Goal: Task Accomplishment & Management: Complete application form

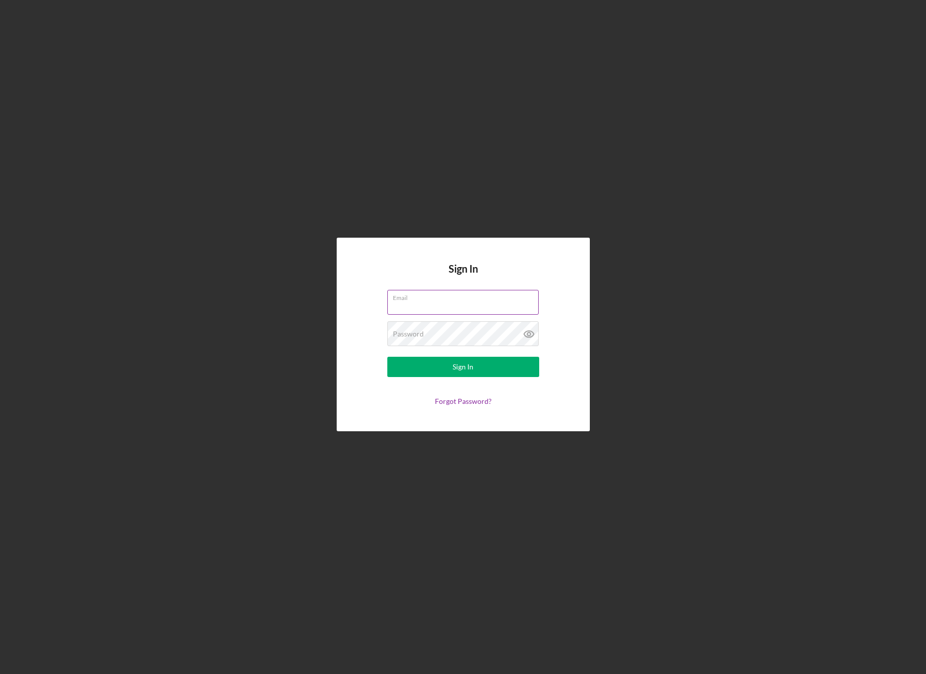
type input "[EMAIL_ADDRESS][DOMAIN_NAME]"
click at [463, 367] on button "Sign In" at bounding box center [463, 367] width 152 height 20
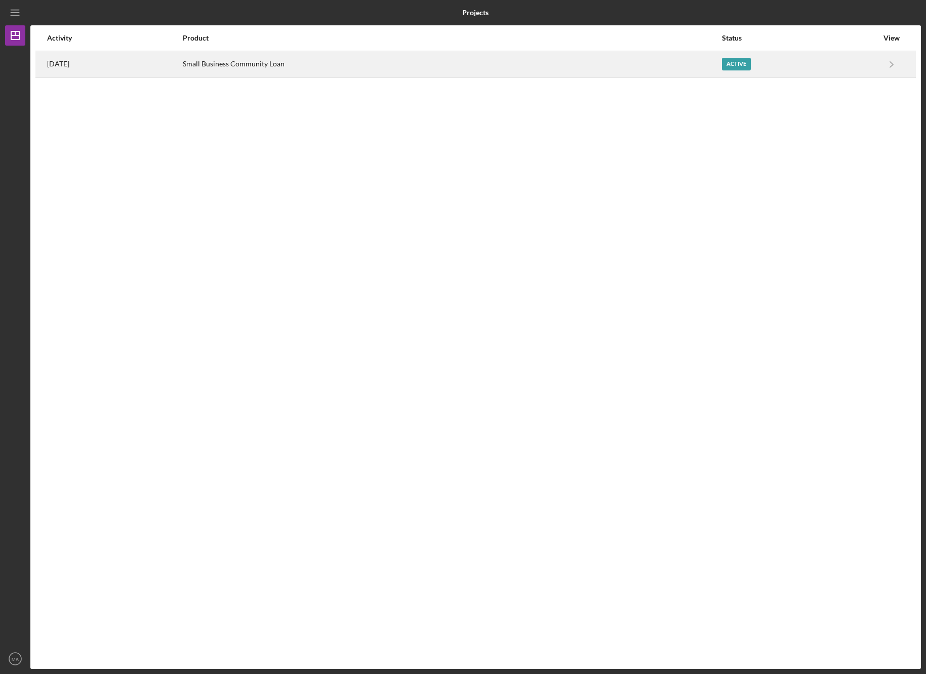
click at [732, 68] on div "Active" at bounding box center [736, 64] width 29 height 13
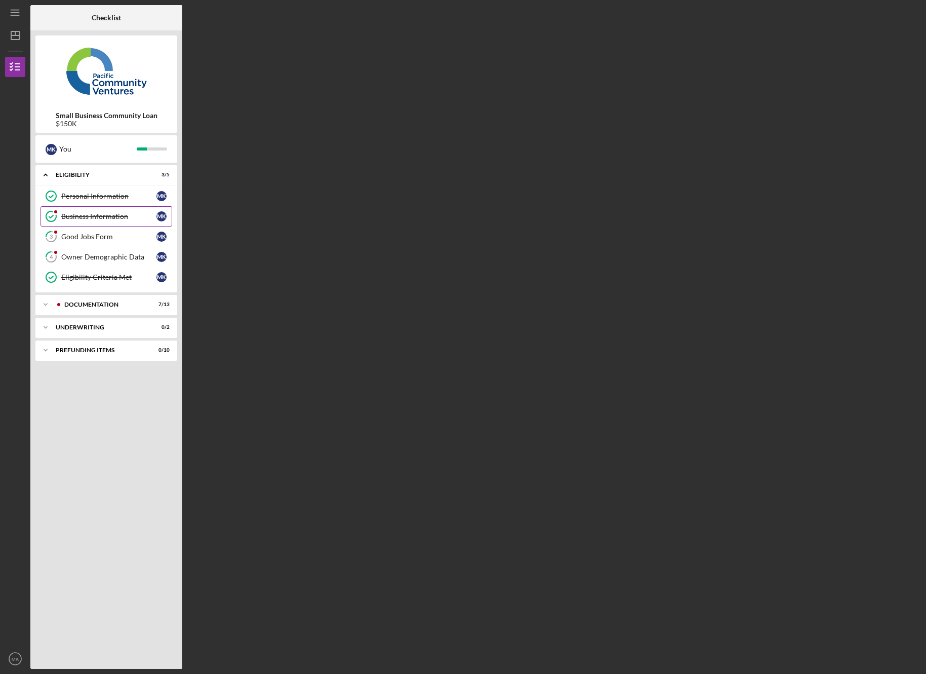
click at [76, 214] on div "Business Information" at bounding box center [108, 216] width 95 height 8
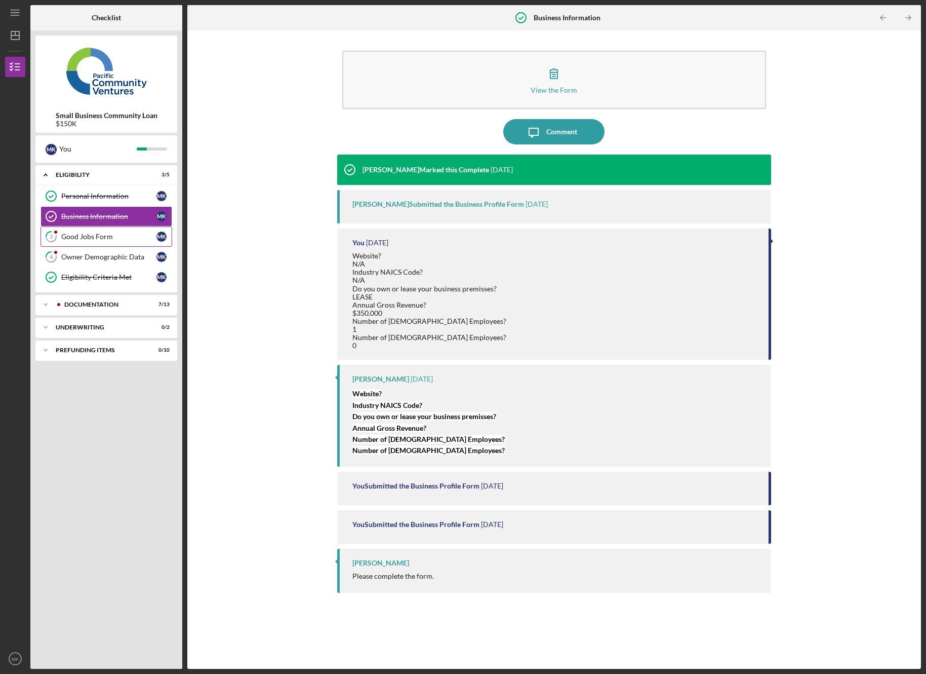
click at [88, 236] on div "Good Jobs Form" at bounding box center [108, 236] width 95 height 8
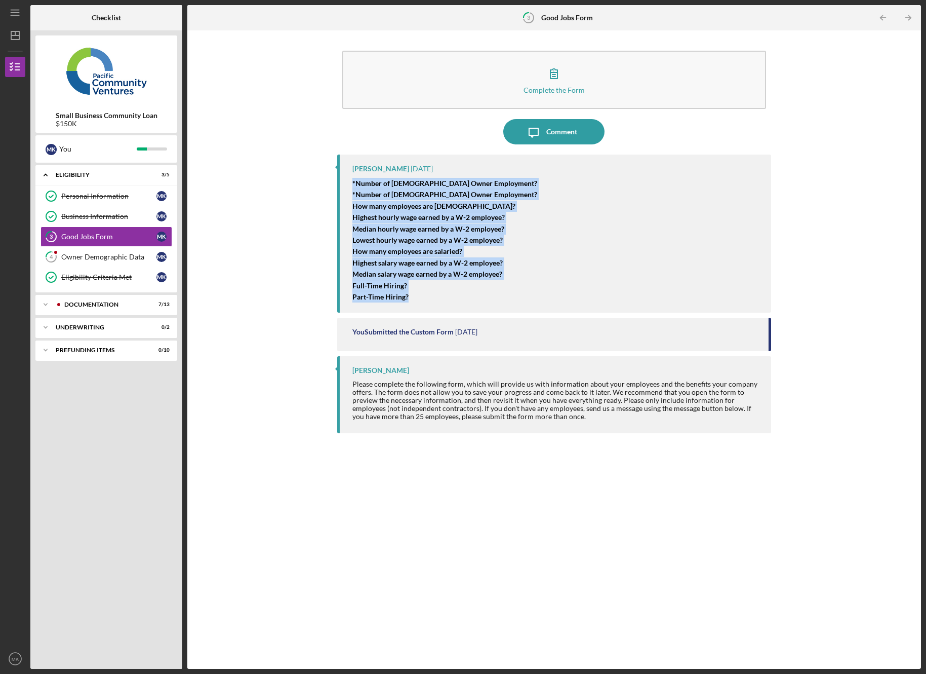
drag, startPoint x: 414, startPoint y: 295, endPoint x: 351, endPoint y: 185, distance: 127.1
click at [351, 185] on div "[PERSON_NAME] [DATE] *Number of [DEMOGRAPHIC_DATA] Owner Employment? *Number of…" at bounding box center [554, 233] width 434 height 158
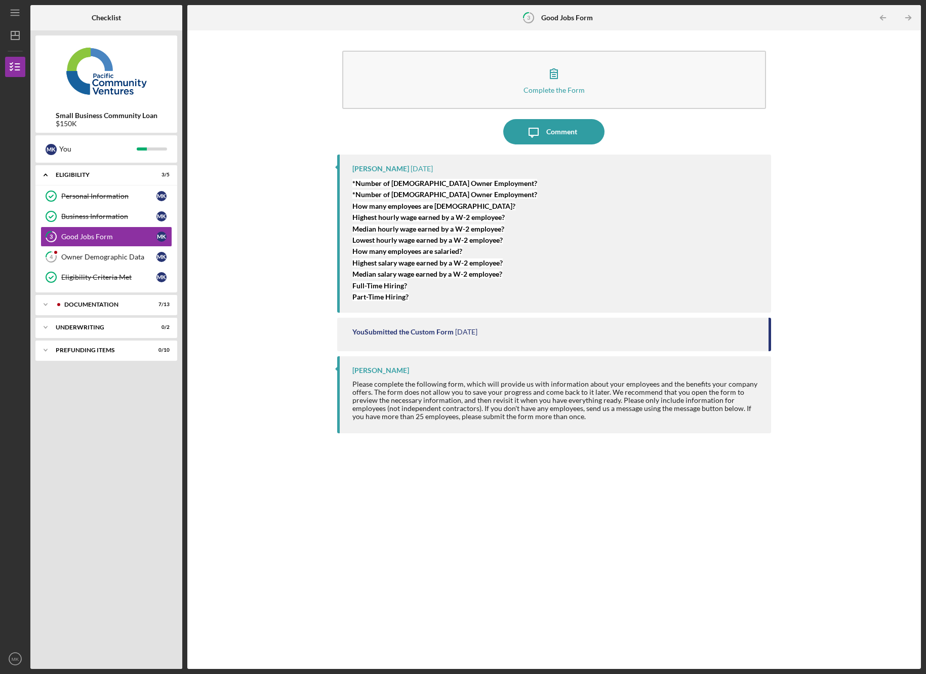
click at [276, 193] on div "Complete the Form Form Icon/Message Comment [PERSON_NAME] [DATE] *Number of [DE…" at bounding box center [554, 349] width 724 height 628
click at [111, 256] on div "Owner Demographic Data" at bounding box center [108, 257] width 95 height 8
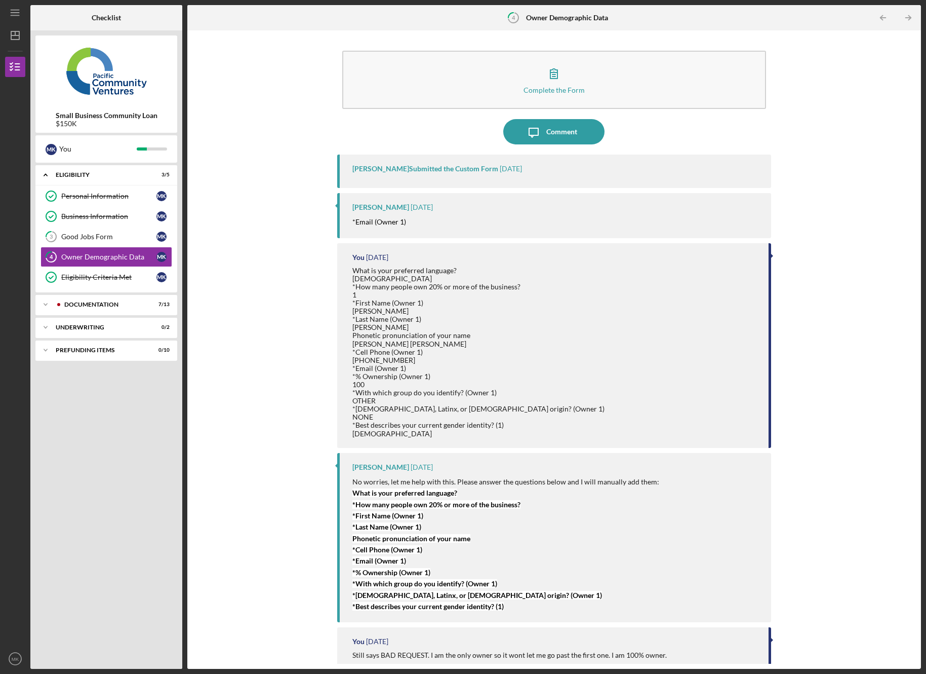
drag, startPoint x: 407, startPoint y: 223, endPoint x: 393, endPoint y: 181, distance: 43.9
click at [393, 182] on div "[PERSON_NAME] Submitted the Custom Form [DATE] [PERSON_NAME] [DATE] *Email (Own…" at bounding box center [554, 403] width 434 height 499
click at [393, 165] on div "[PERSON_NAME] Submitted the Custom Form" at bounding box center [426, 169] width 146 height 8
click at [411, 164] on div "[PERSON_NAME] Submitted the Custom Form [DATE]" at bounding box center [554, 170] width 434 height 33
click at [96, 308] on div "Icon/Expander Documentation 7 / 13" at bounding box center [106, 304] width 142 height 20
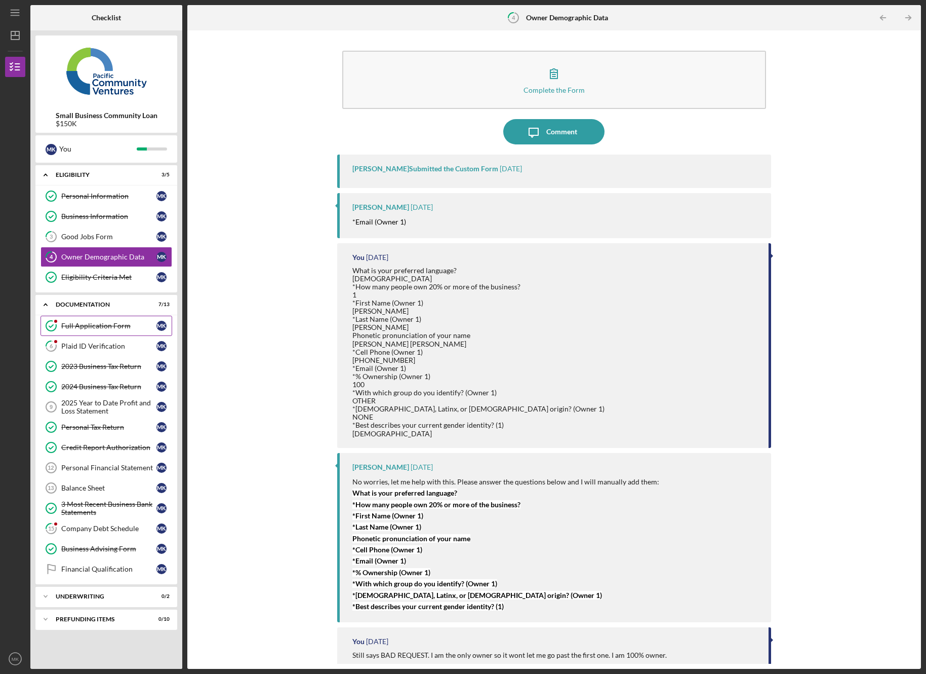
click at [94, 327] on div "Full Application Form" at bounding box center [108, 326] width 95 height 8
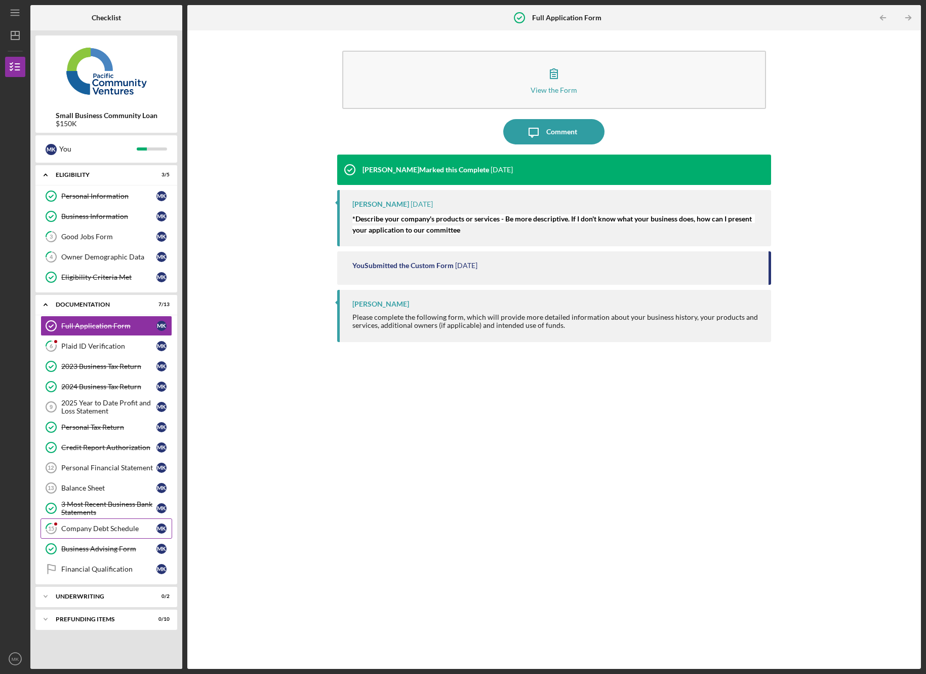
click at [77, 524] on div "Company Debt Schedule" at bounding box center [108, 528] width 95 height 8
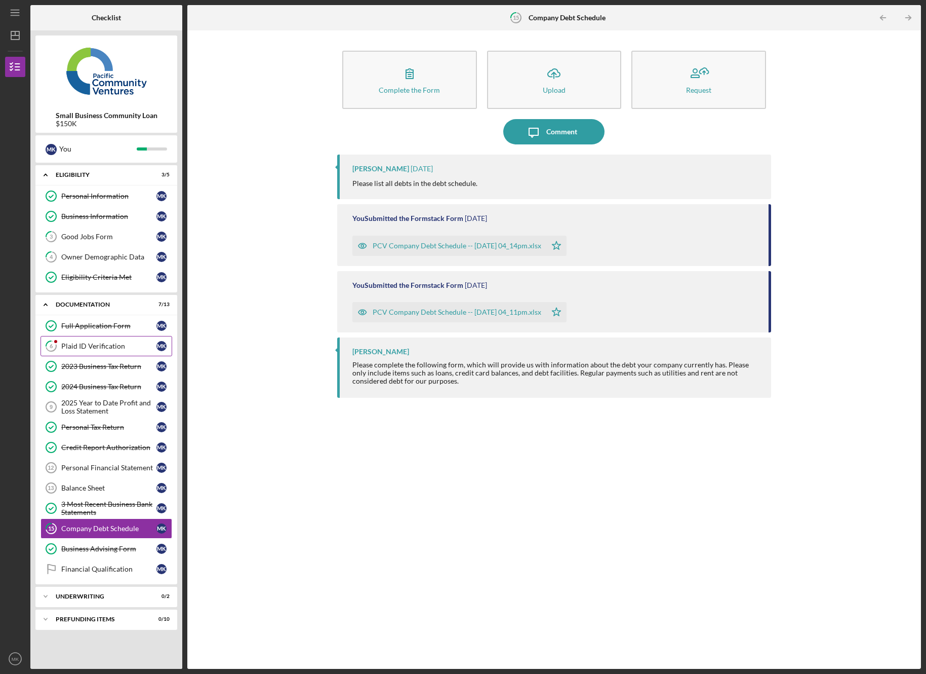
click at [95, 349] on div "Plaid ID Verification" at bounding box center [108, 346] width 95 height 8
